Goal: Task Accomplishment & Management: Use online tool/utility

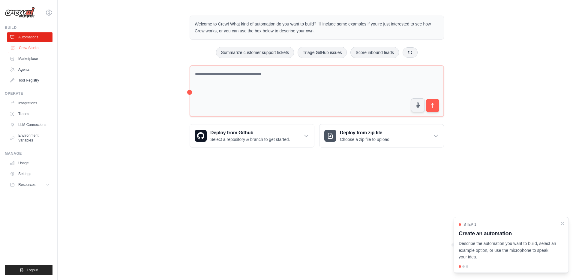
click at [24, 49] on link "Crew Studio" at bounding box center [30, 48] width 45 height 10
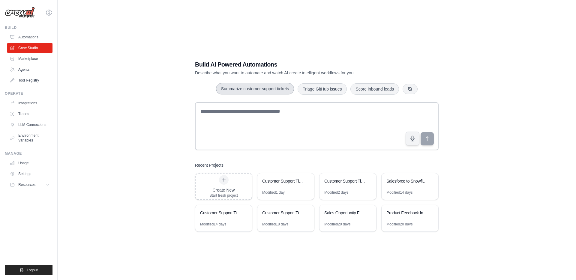
click at [265, 90] on button "Summarize customer support tickets" at bounding box center [255, 88] width 78 height 11
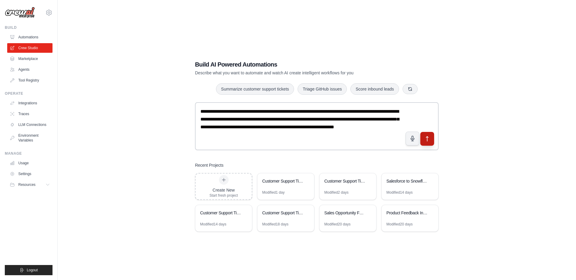
click at [422, 138] on button "submit" at bounding box center [427, 139] width 14 height 14
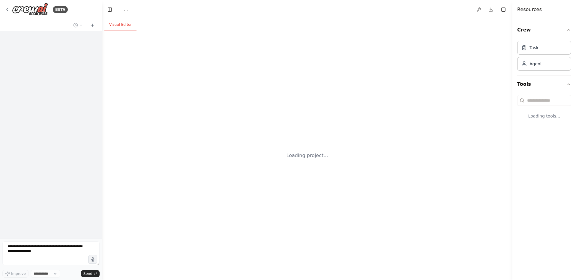
select select "****"
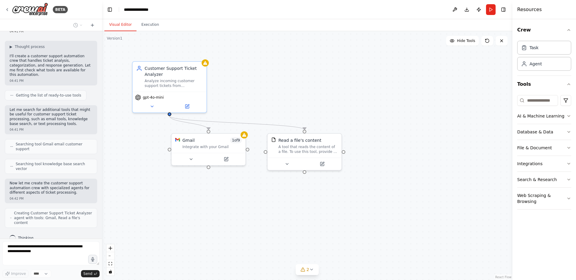
scroll to position [43, 0]
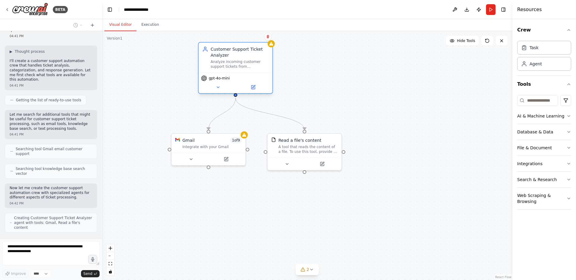
drag, startPoint x: 183, startPoint y: 88, endPoint x: 247, endPoint y: 70, distance: 66.8
click at [247, 70] on div "Customer Support Ticket Analyzer Analyze incoming customer support tickets from…" at bounding box center [236, 58] width 74 height 30
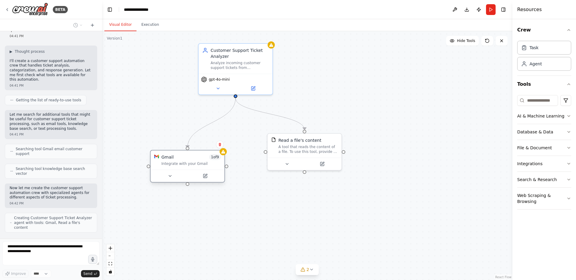
drag, startPoint x: 224, startPoint y: 145, endPoint x: 202, endPoint y: 160, distance: 27.2
click at [202, 160] on div "Gmail 1 of 9 Integrate with your Gmail" at bounding box center [190, 160] width 59 height 12
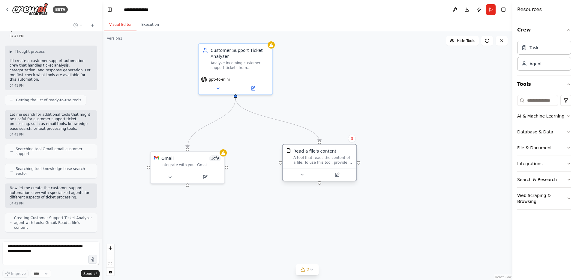
drag, startPoint x: 297, startPoint y: 144, endPoint x: 315, endPoint y: 159, distance: 23.4
click at [315, 159] on div "Read a file's content A tool that reads the content of a file. To use this tool…" at bounding box center [322, 156] width 59 height 17
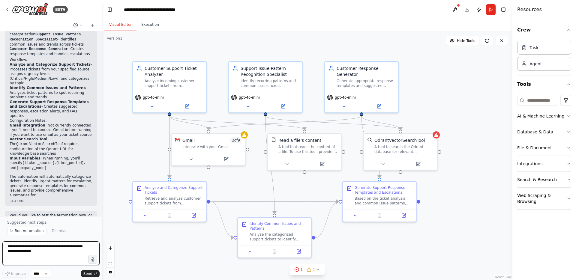
scroll to position [532, 0]
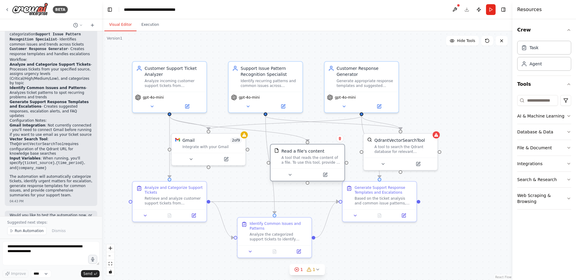
drag, startPoint x: 314, startPoint y: 152, endPoint x: 320, endPoint y: 167, distance: 15.0
click at [320, 167] on div "Read a file's content A tool that reads the content of a file. To use this tool…" at bounding box center [308, 157] width 74 height 24
click at [188, 111] on div "Customer Support Ticket Analyzer Analyze incoming customer support tickets from…" at bounding box center [169, 86] width 75 height 52
click at [187, 108] on button at bounding box center [187, 105] width 34 height 7
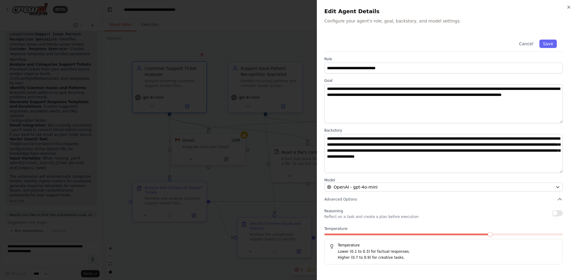
click at [571, 7] on div "**********" at bounding box center [446, 140] width 259 height 280
click at [244, 117] on div at bounding box center [288, 140] width 576 height 280
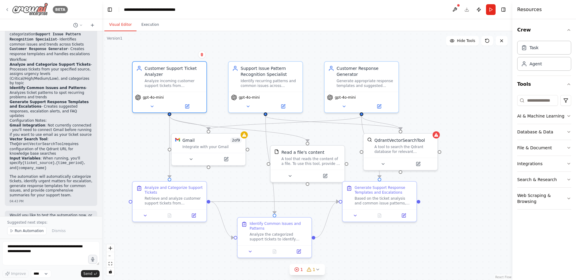
click at [34, 13] on img at bounding box center [30, 10] width 36 height 14
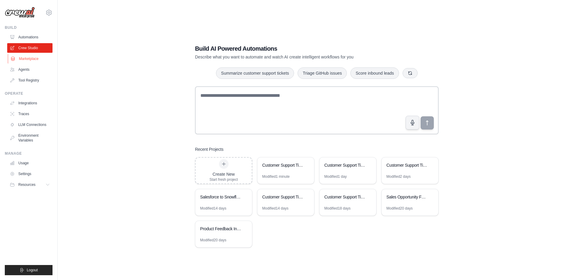
click at [25, 59] on link "Marketplace" at bounding box center [30, 59] width 45 height 10
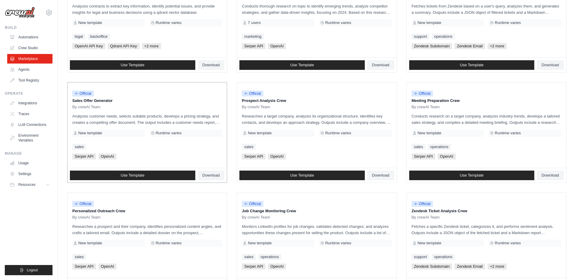
scroll to position [121, 0]
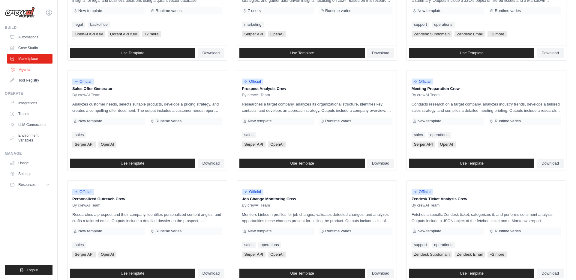
click at [24, 71] on link "Agents" at bounding box center [30, 70] width 45 height 10
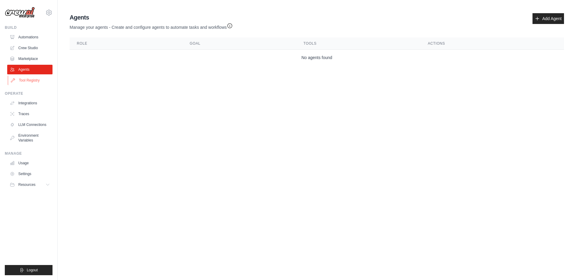
click at [32, 81] on link "Tool Registry" at bounding box center [30, 81] width 45 height 10
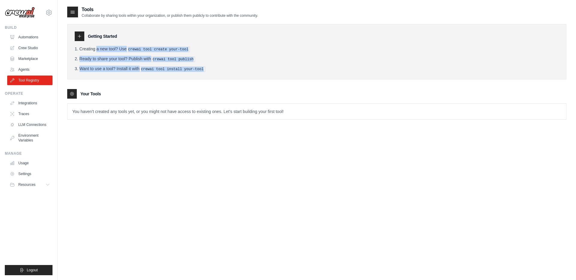
drag, startPoint x: 209, startPoint y: 71, endPoint x: 77, endPoint y: 45, distance: 134.5
click at [77, 45] on div "Getting Started Creating a new tool? Use crewai tool create your-tool Ready to …" at bounding box center [316, 52] width 499 height 56
click at [32, 103] on link "Integrations" at bounding box center [30, 103] width 45 height 10
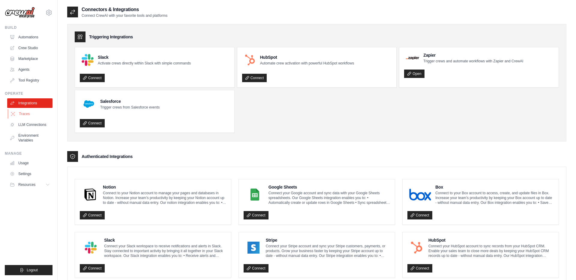
click at [23, 114] on link "Traces" at bounding box center [30, 114] width 45 height 10
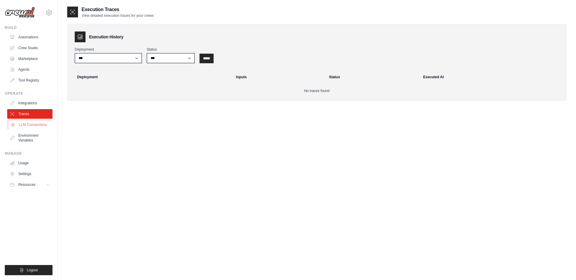
click at [23, 125] on link "LLM Connections" at bounding box center [30, 125] width 45 height 10
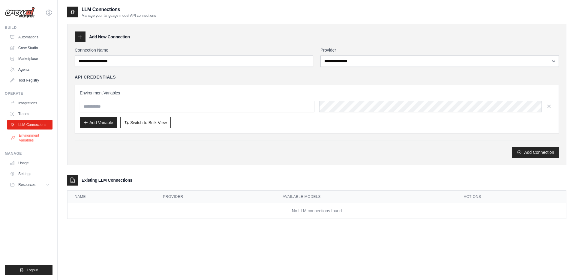
click at [23, 134] on link "Environment Variables" at bounding box center [30, 138] width 45 height 14
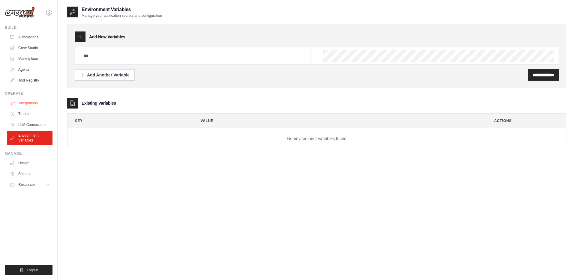
click at [24, 104] on link "Integrations" at bounding box center [30, 103] width 45 height 10
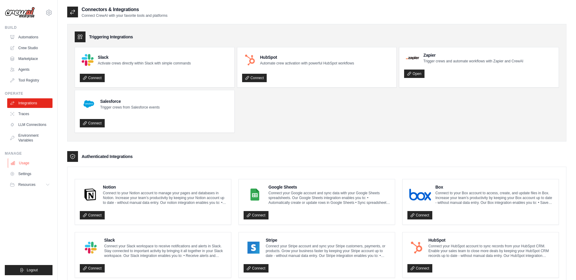
click at [22, 161] on link "Usage" at bounding box center [30, 163] width 45 height 10
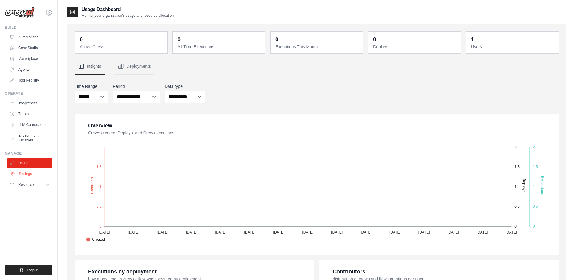
click at [23, 174] on link "Settings" at bounding box center [30, 174] width 45 height 10
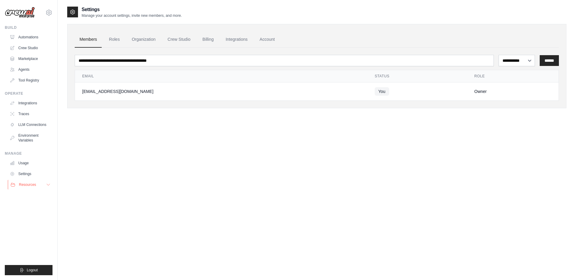
click at [24, 185] on span "Resources" at bounding box center [27, 184] width 17 height 5
click at [23, 164] on link "Usage" at bounding box center [30, 163] width 45 height 10
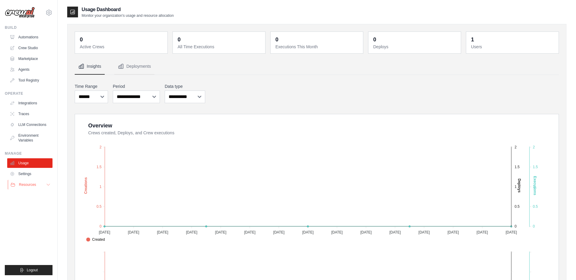
click at [26, 181] on button "Resources" at bounding box center [30, 185] width 45 height 10
click at [28, 173] on link "Settings" at bounding box center [30, 174] width 45 height 10
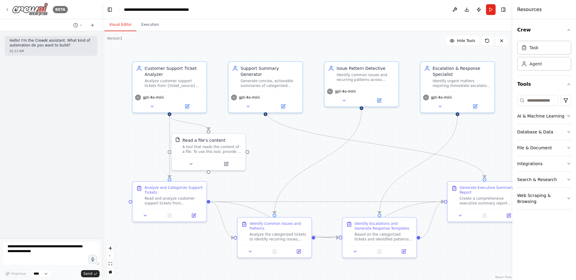
click at [35, 11] on img at bounding box center [30, 10] width 36 height 14
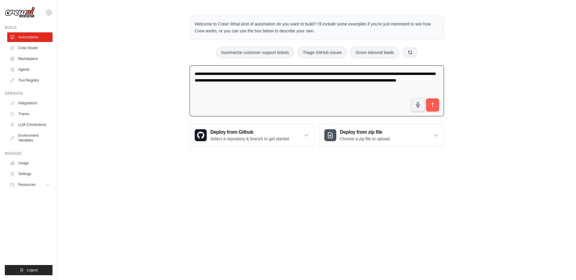
drag, startPoint x: 299, startPoint y: 89, endPoint x: 202, endPoint y: 62, distance: 100.8
click at [201, 62] on div "**********" at bounding box center [316, 81] width 269 height 151
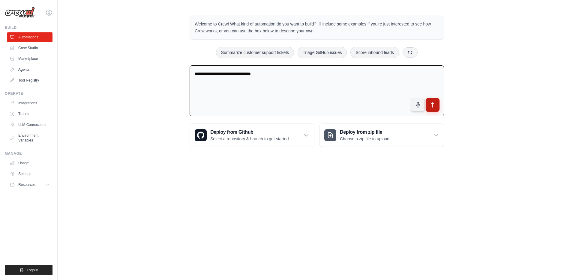
type textarea "**********"
click at [432, 109] on button "submit" at bounding box center [433, 105] width 14 height 14
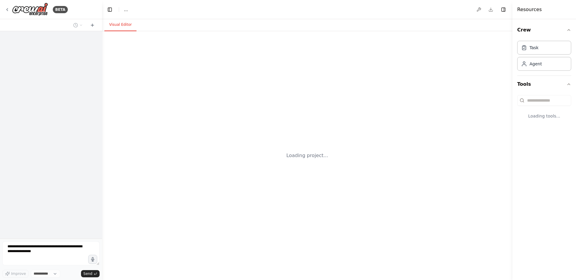
select select "****"
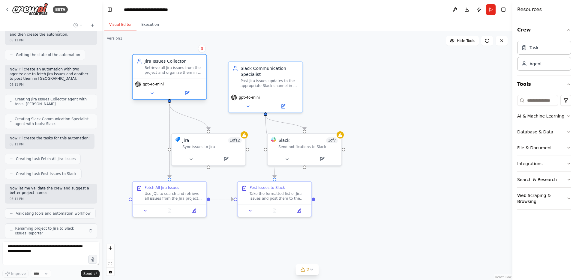
scroll to position [125, 0]
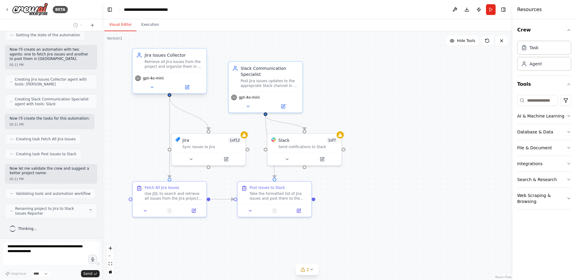
drag, startPoint x: 179, startPoint y: 76, endPoint x: 179, endPoint y: 66, distance: 9.6
click at [179, 66] on div "Retrieve all Jira issues from the project and organize them in a clear, structu…" at bounding box center [174, 64] width 58 height 10
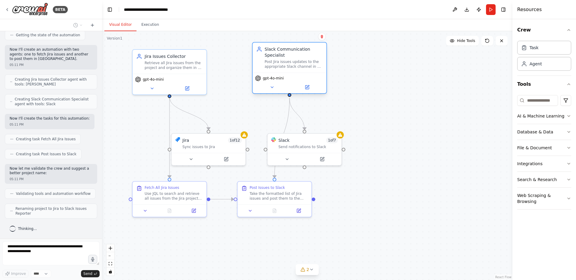
drag, startPoint x: 264, startPoint y: 75, endPoint x: 286, endPoint y: 60, distance: 26.9
click at [286, 60] on div "Slack Communication Specialist Post Jira issues updates to the appropriate Slac…" at bounding box center [294, 57] width 58 height 23
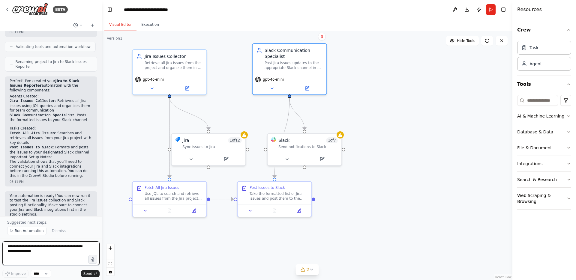
scroll to position [281, 0]
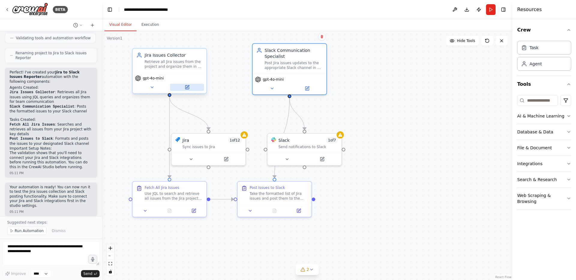
click at [190, 89] on button at bounding box center [187, 87] width 34 height 7
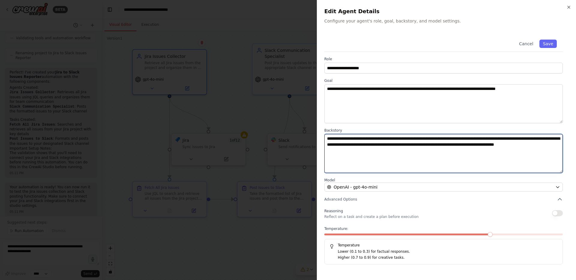
click at [352, 164] on textarea "**********" at bounding box center [443, 153] width 239 height 39
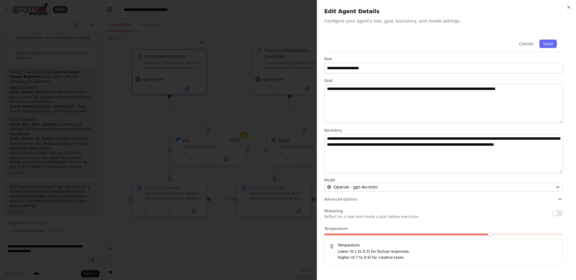
click at [568, 10] on h2 "Edit Agent Details" at bounding box center [446, 11] width 245 height 8
click at [569, 8] on icon "button" at bounding box center [568, 7] width 5 height 5
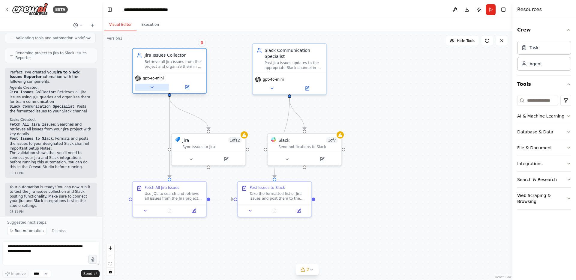
click at [150, 86] on icon at bounding box center [152, 87] width 5 height 5
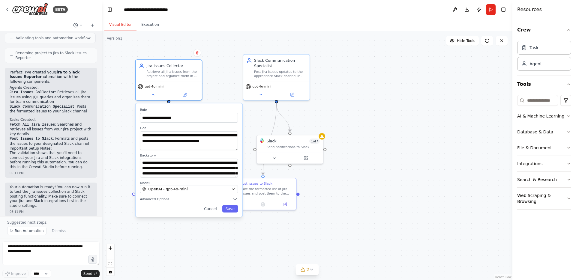
click at [219, 98] on div "**********" at bounding box center [307, 155] width 410 height 249
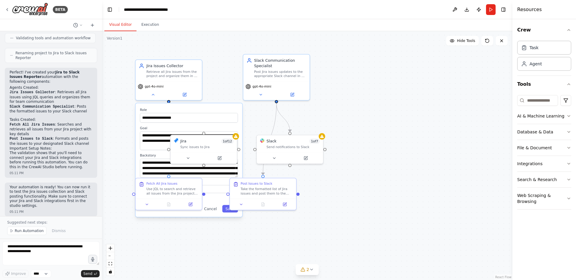
click at [218, 233] on div "**********" at bounding box center [307, 155] width 410 height 249
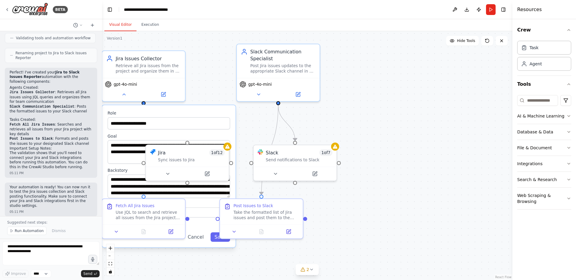
click at [188, 113] on label "Role" at bounding box center [169, 113] width 122 height 5
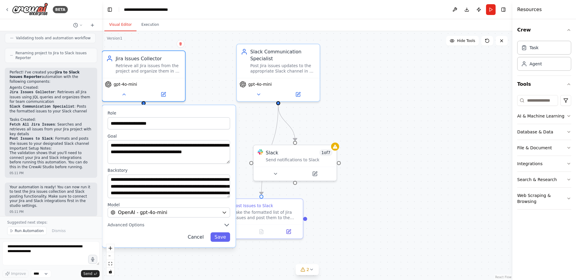
click at [204, 236] on button "Cancel" at bounding box center [196, 237] width 24 height 9
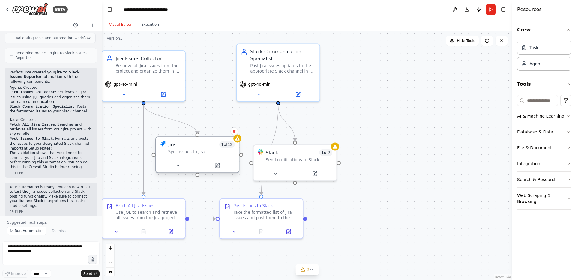
drag, startPoint x: 191, startPoint y: 160, endPoint x: 204, endPoint y: 153, distance: 15.2
click at [204, 153] on div "Sync issues to Jira" at bounding box center [201, 151] width 67 height 5
click at [215, 173] on div "Jira 1 of 12 Sync issues to Jira" at bounding box center [197, 155] width 84 height 37
click at [218, 169] on button at bounding box center [217, 166] width 38 height 8
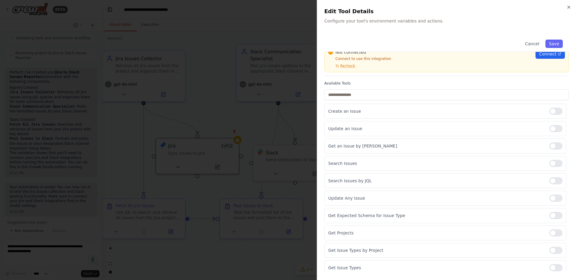
scroll to position [0, 0]
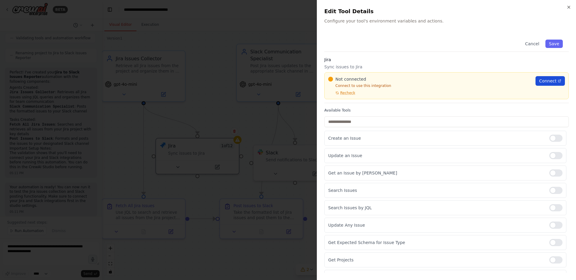
click at [541, 80] on span "Connect" at bounding box center [547, 81] width 17 height 6
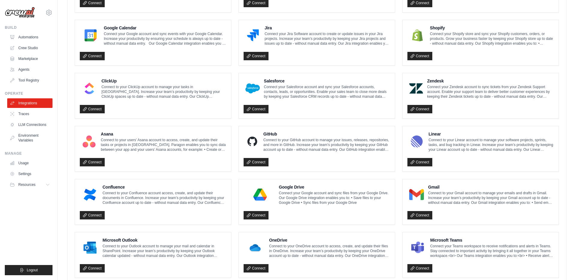
scroll to position [236, 0]
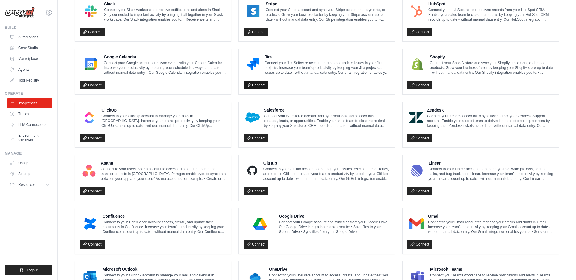
click at [254, 87] on link "Connect" at bounding box center [256, 85] width 25 height 8
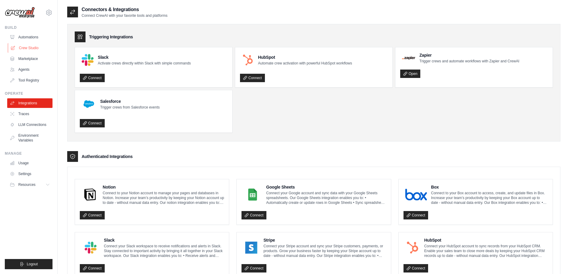
click at [29, 48] on link "Crew Studio" at bounding box center [30, 48] width 45 height 10
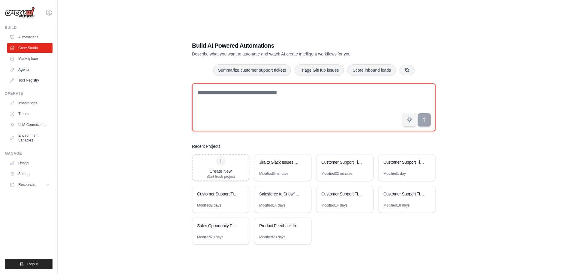
click at [323, 95] on textarea at bounding box center [314, 107] width 244 height 48
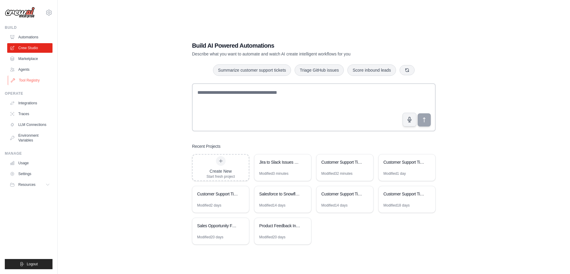
click at [25, 79] on link "Tool Registry" at bounding box center [30, 81] width 45 height 10
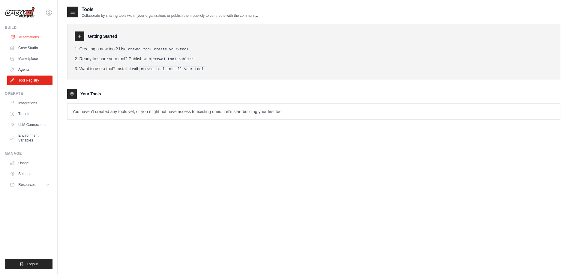
click at [24, 35] on link "Automations" at bounding box center [30, 37] width 45 height 10
